Goal: Find specific fact: Find specific fact

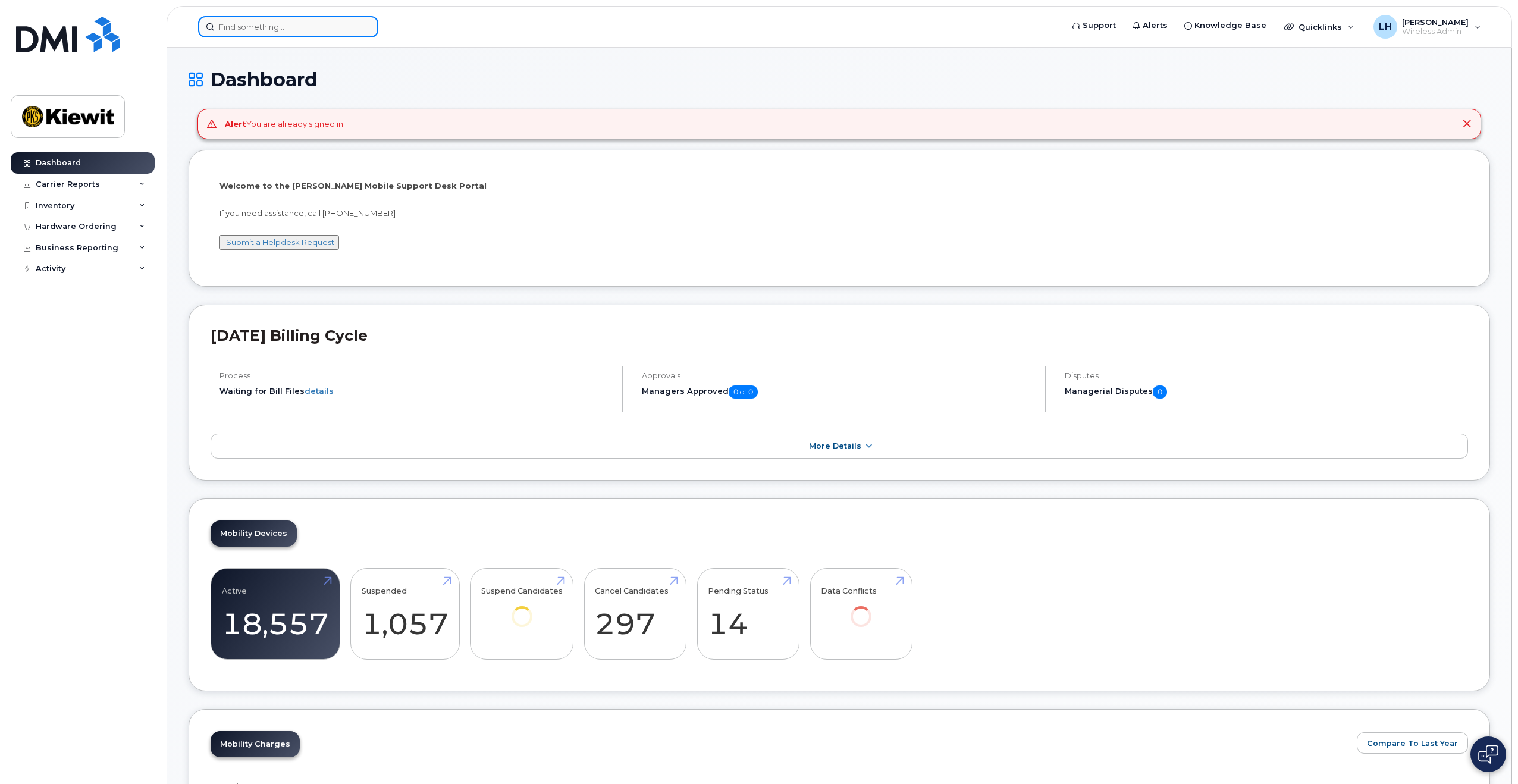
click at [274, 24] on input at bounding box center [288, 26] width 180 height 21
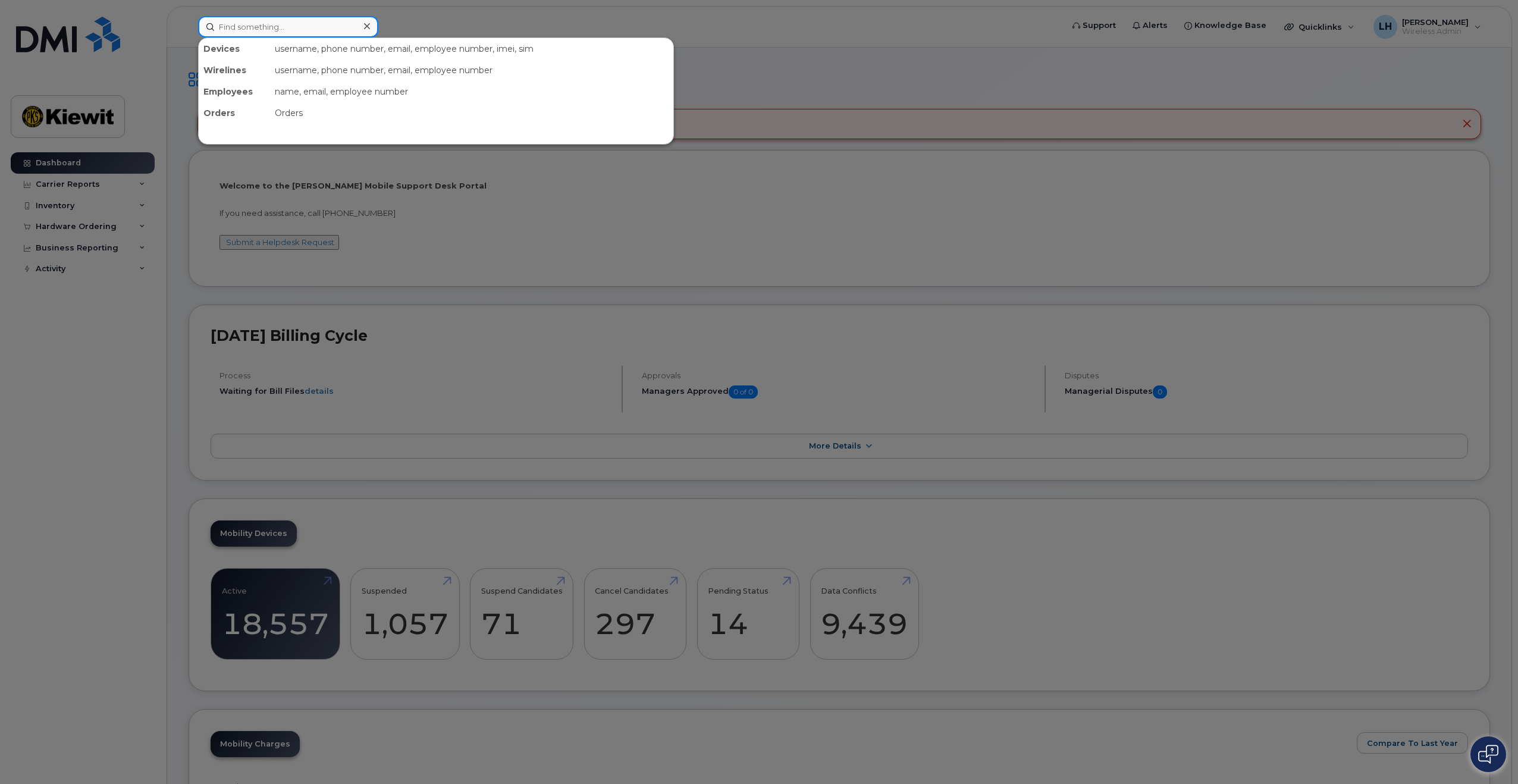
click at [287, 29] on input at bounding box center [288, 26] width 180 height 21
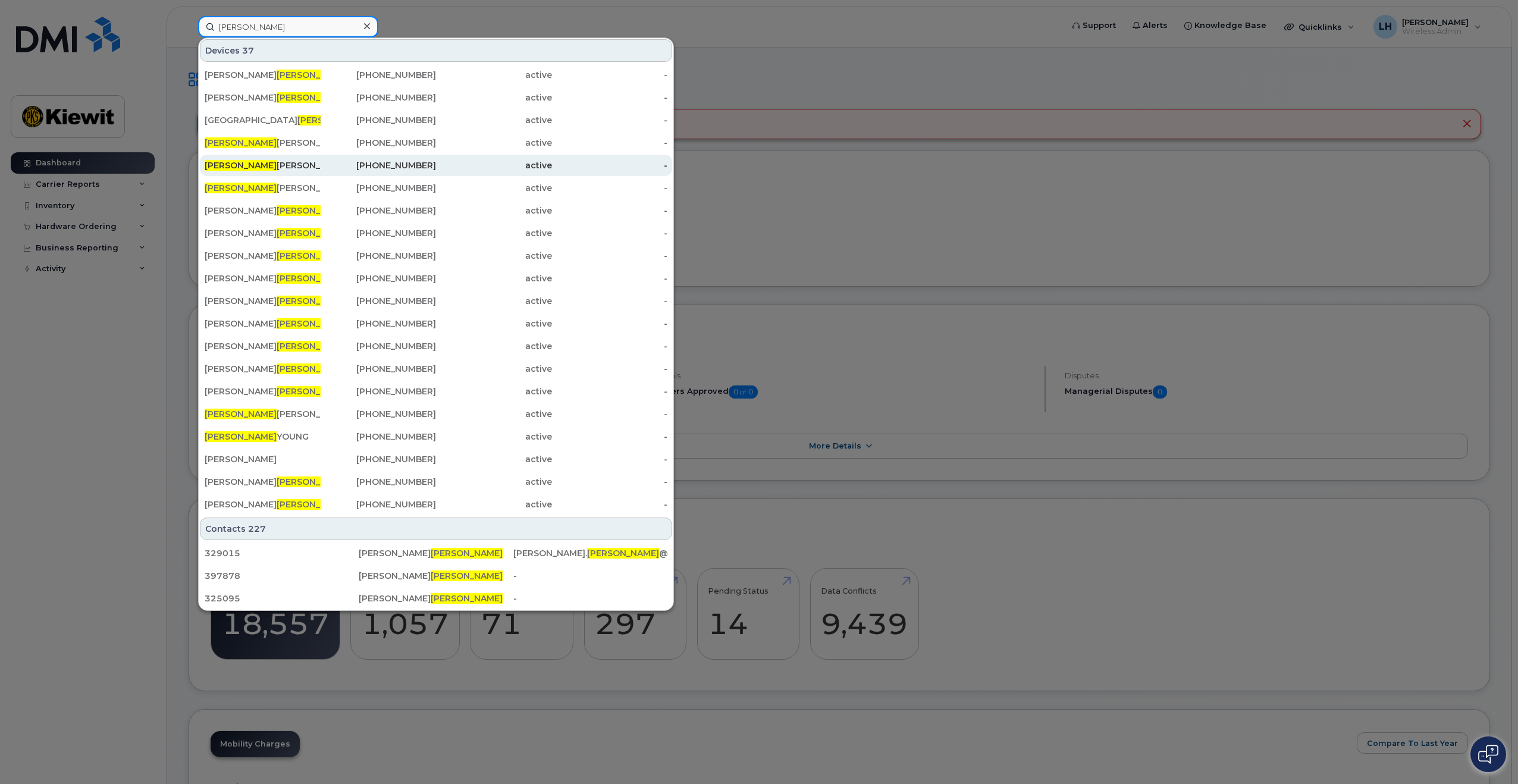
type input "[PERSON_NAME]"
click at [437, 166] on div "active" at bounding box center [494, 165] width 116 height 12
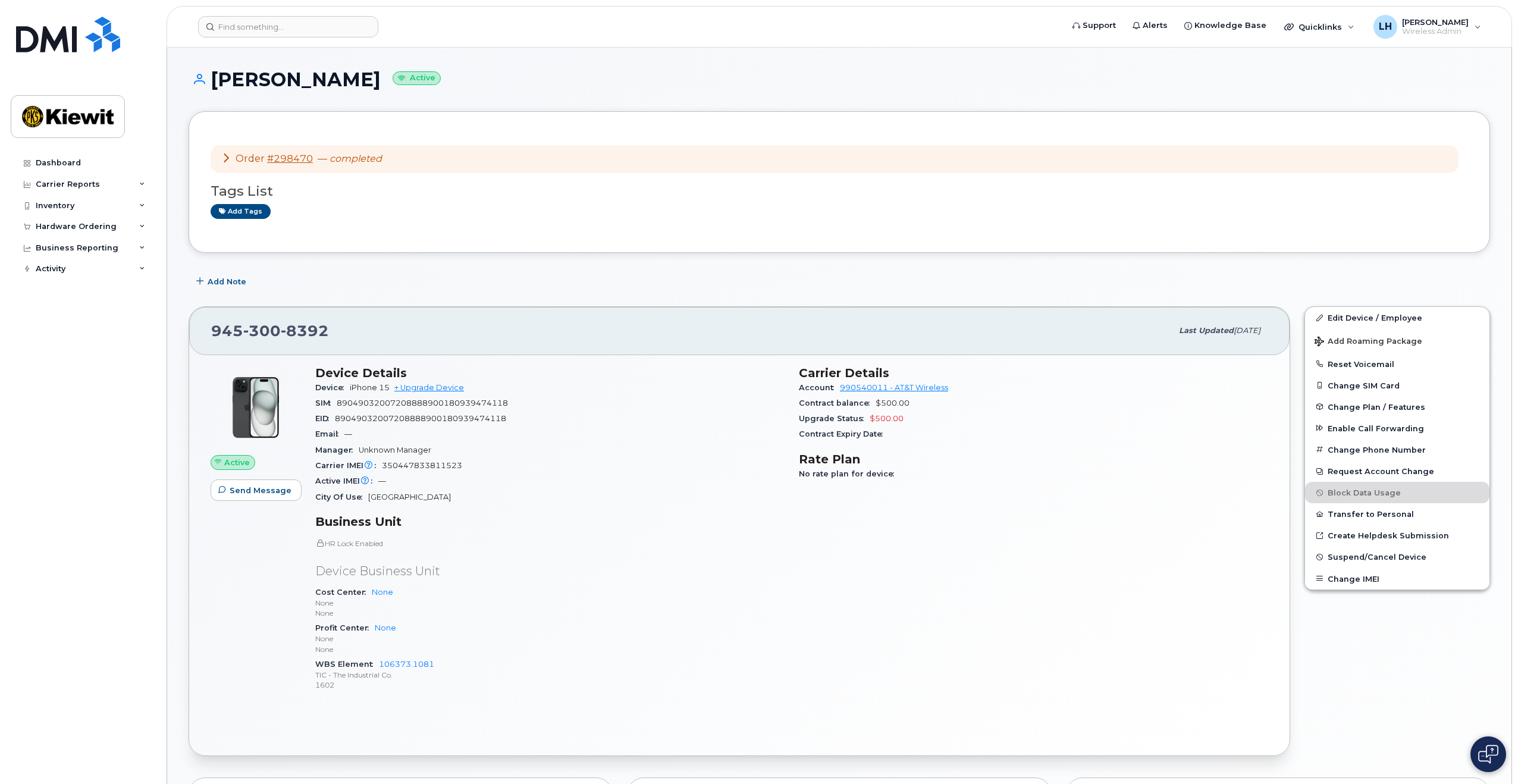
click at [226, 160] on icon at bounding box center [226, 158] width 9 height 9
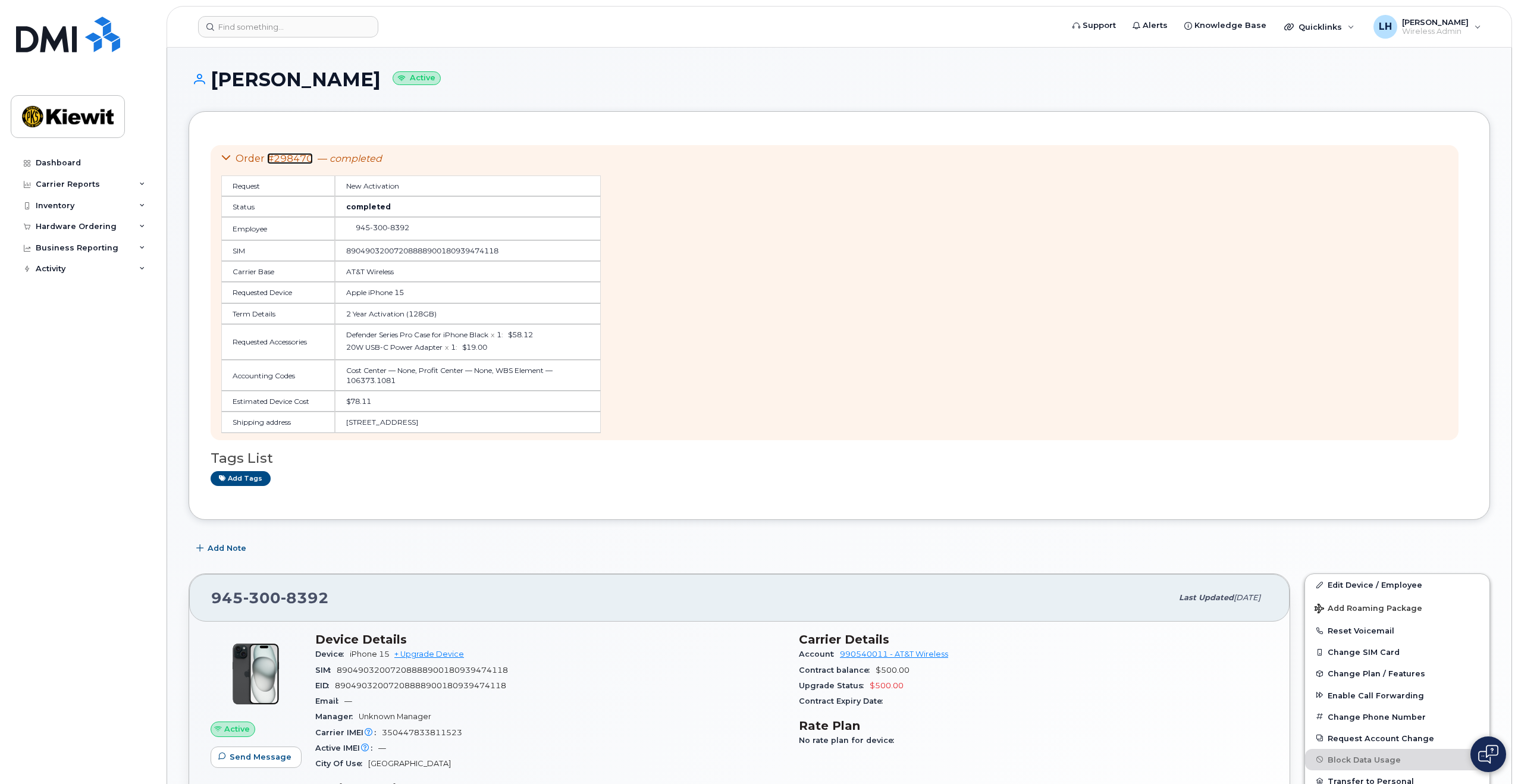
click at [281, 156] on link "#298470" at bounding box center [290, 159] width 46 height 11
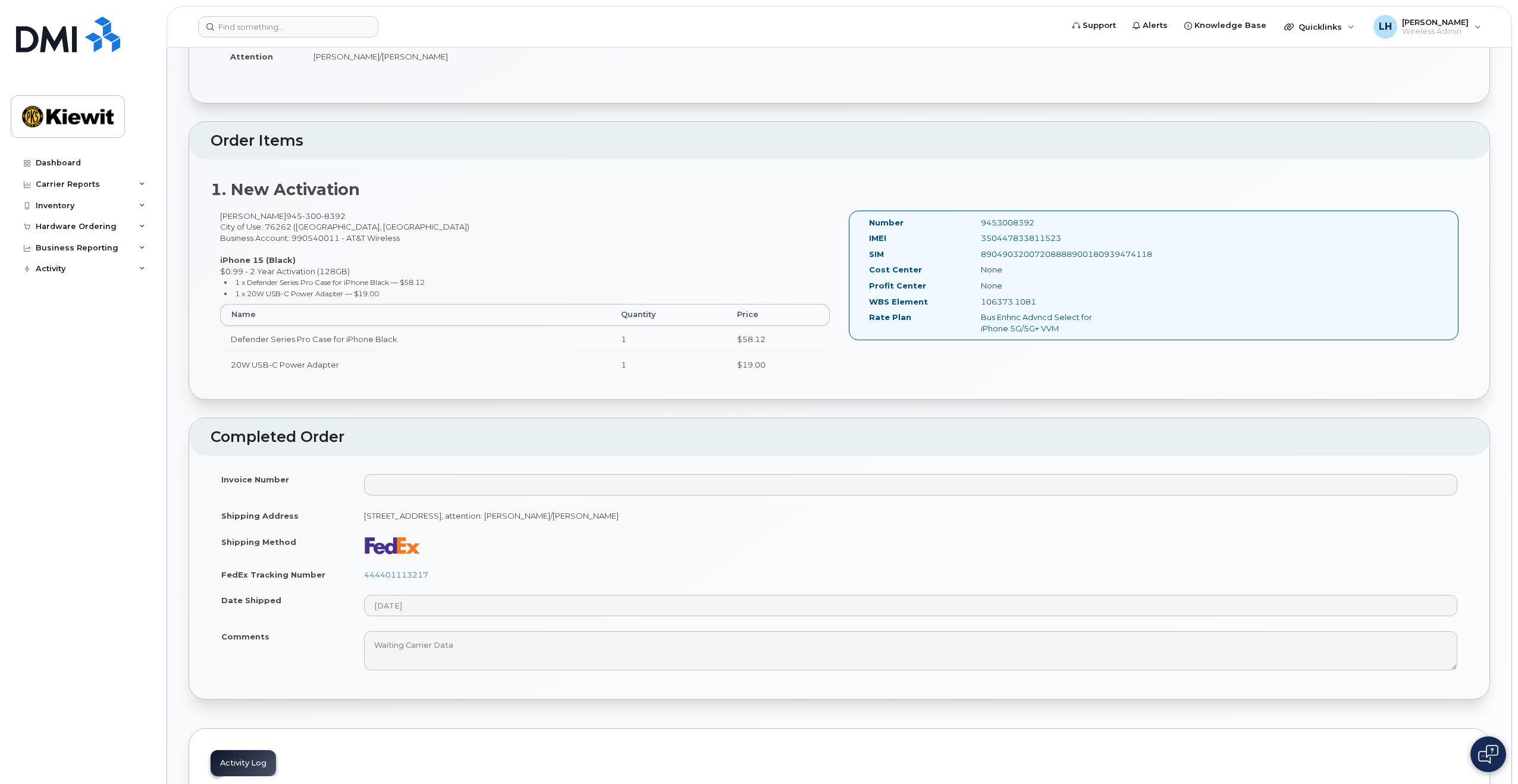
scroll to position [357, 0]
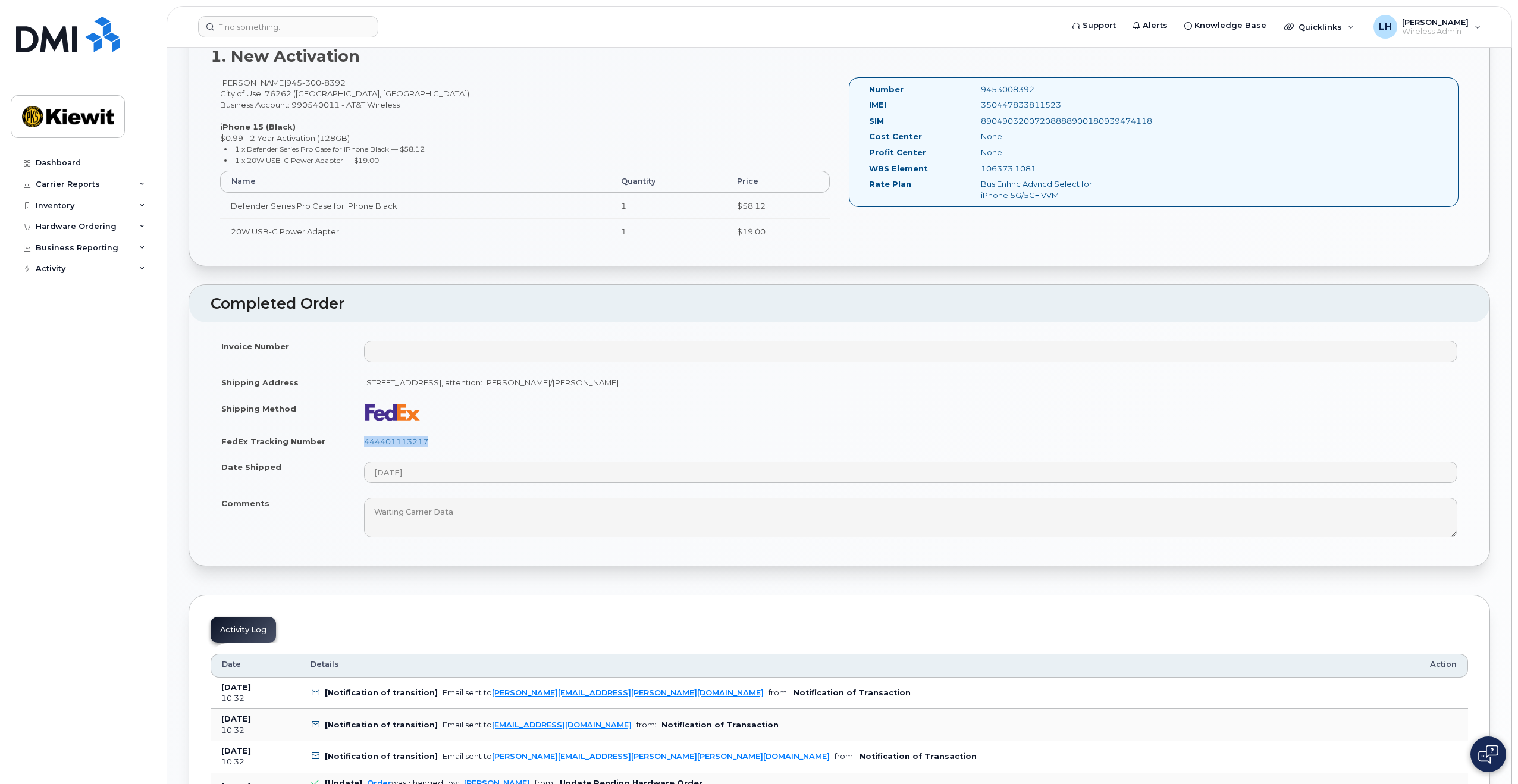
drag, startPoint x: 450, startPoint y: 444, endPoint x: 357, endPoint y: 446, distance: 93.0
click at [357, 446] on td "444401113217" at bounding box center [910, 441] width 1114 height 26
copy link "444401113217"
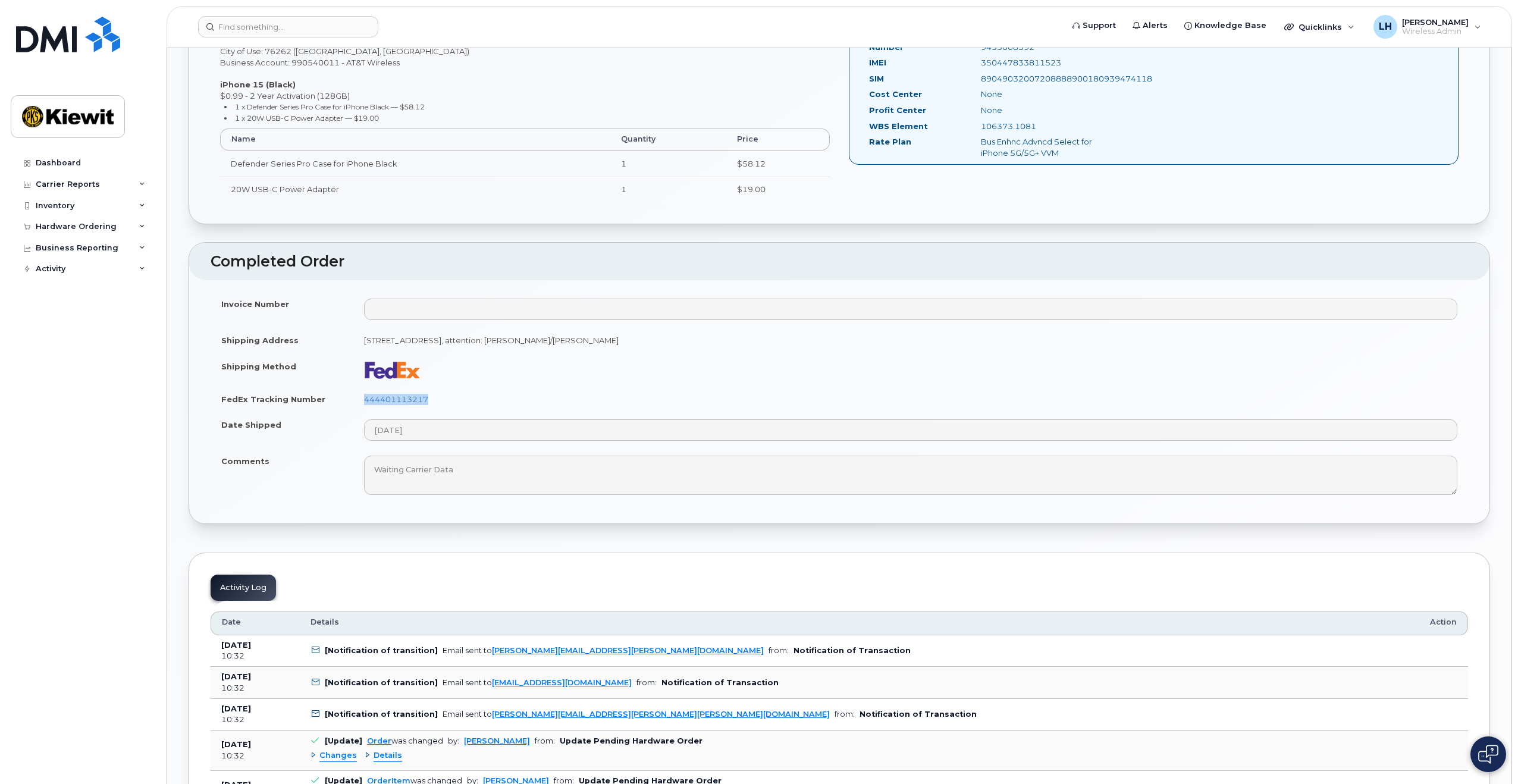
scroll to position [416, 0]
